Goal: Transaction & Acquisition: Purchase product/service

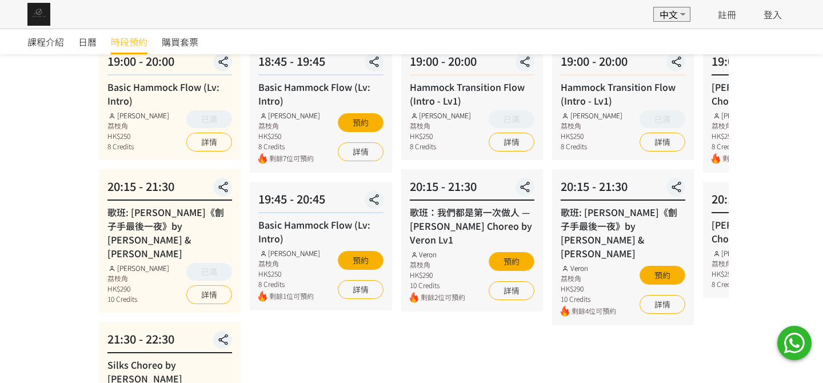
scroll to position [171, 0]
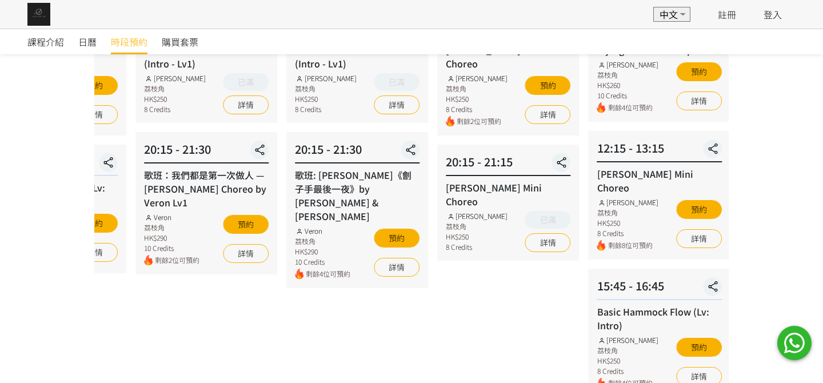
click at [358, 186] on div "20:15 - 21:30 歌班: [PERSON_NAME]《劊子手最後一夜》by [PERSON_NAME] & [PERSON_NAME] 荔枝角 HK…" at bounding box center [357, 210] width 142 height 156
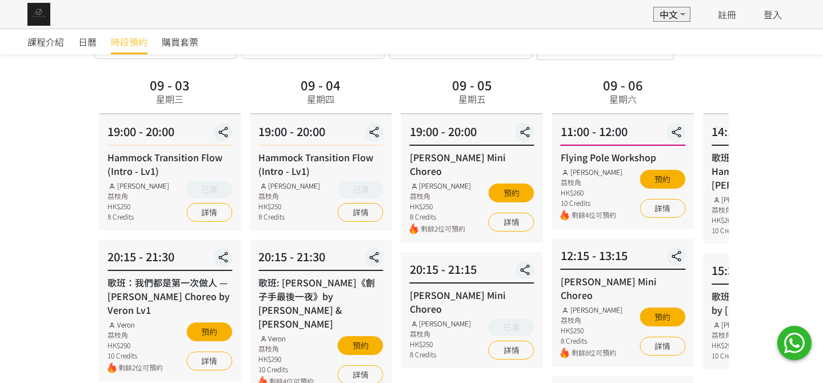
scroll to position [57, 0]
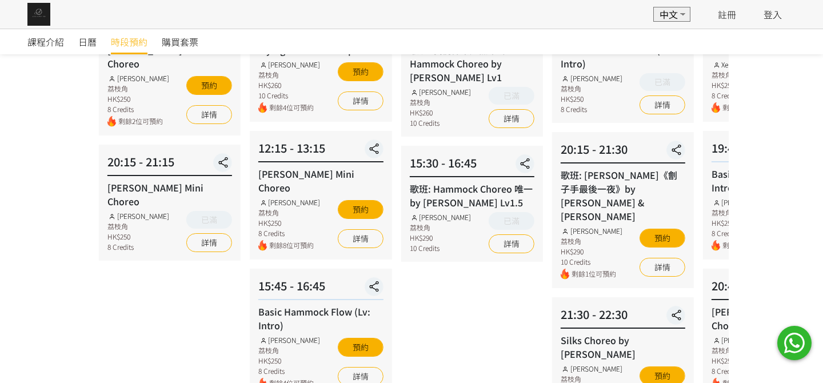
scroll to position [285, 0]
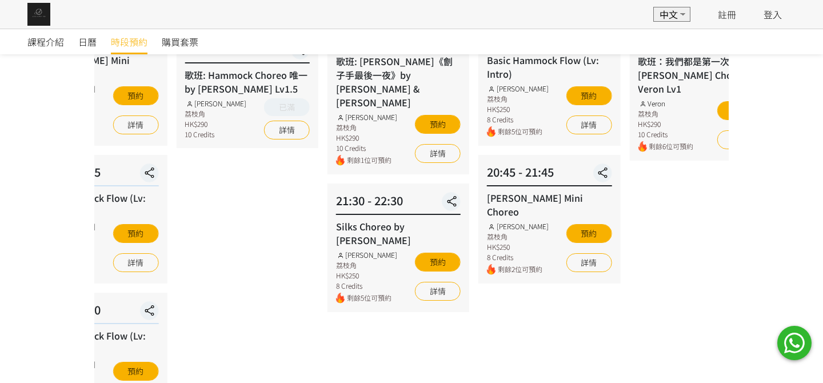
click at [303, 297] on div "09 - 07 星期日 14:15 - 15:30 歌班: 我們都不是無辜的 Hammock Choreo by [PERSON_NAME] Lv1 [PER…" at bounding box center [246, 213] width 151 height 721
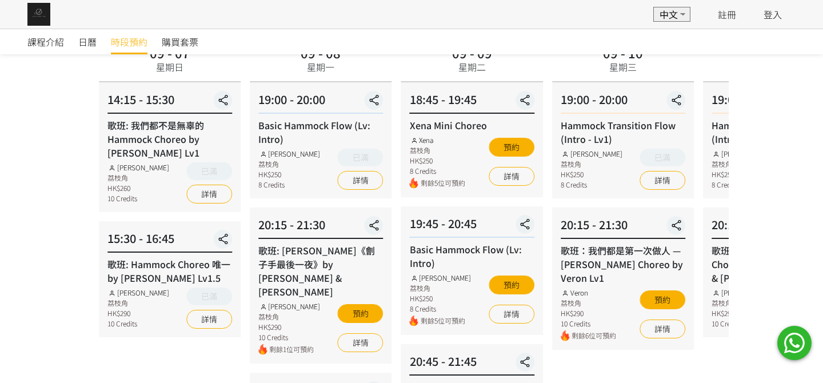
scroll to position [114, 0]
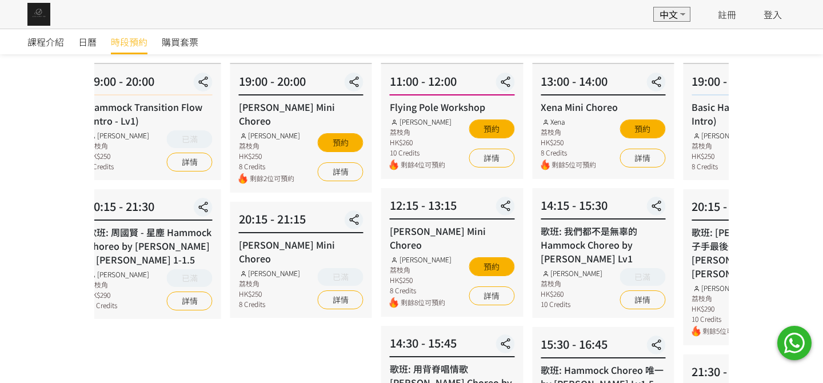
click at [0, 334] on html "EN 中文 註冊 登入 EN 中文 登入 課程介紹 日曆 時段預約 購買套票 時段預約 時段預約 所有課程 所有課程 Basic Hammock Flow (…" at bounding box center [411, 347] width 823 height 923
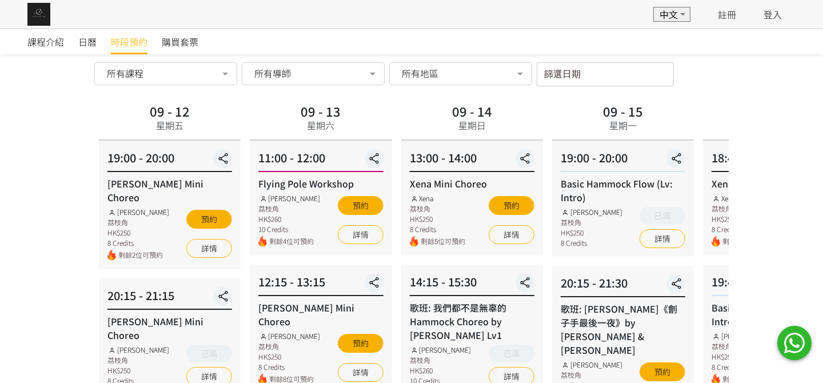
scroll to position [57, 0]
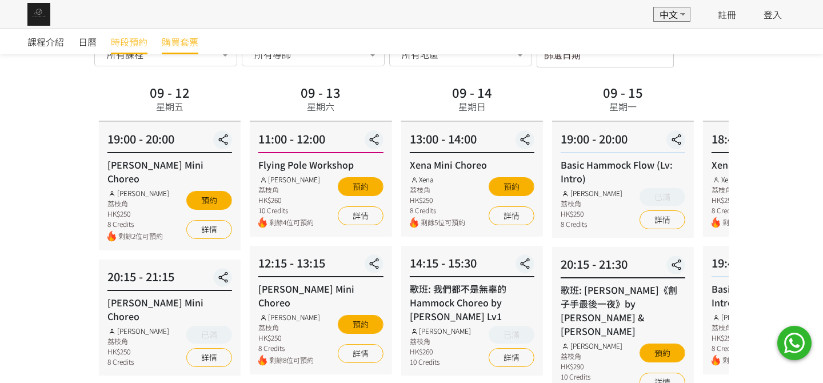
click at [181, 45] on span "購買套票" at bounding box center [180, 42] width 37 height 14
